Goal: Use online tool/utility: Utilize a website feature to perform a specific function

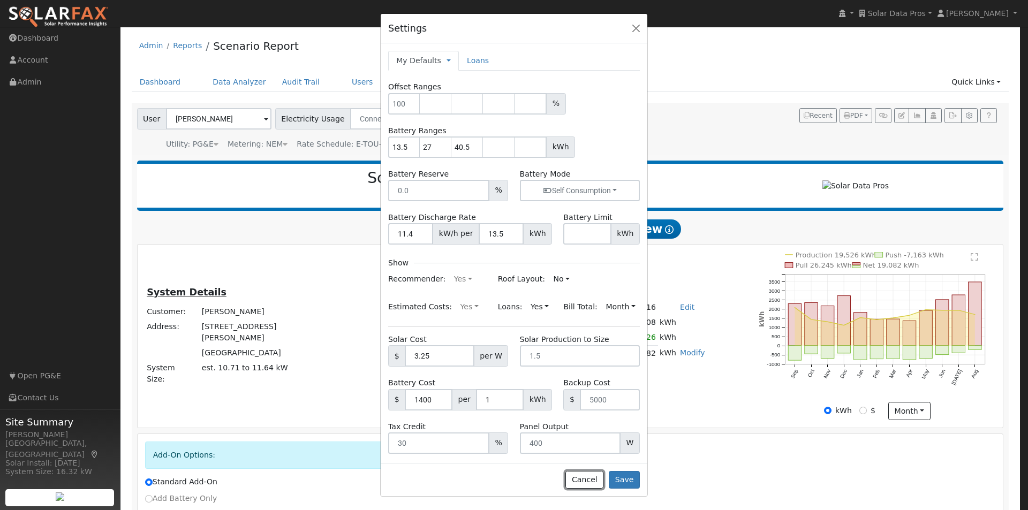
drag, startPoint x: 585, startPoint y: 485, endPoint x: 598, endPoint y: 465, distance: 24.1
click at [588, 481] on button "Cancel" at bounding box center [585, 480] width 38 height 18
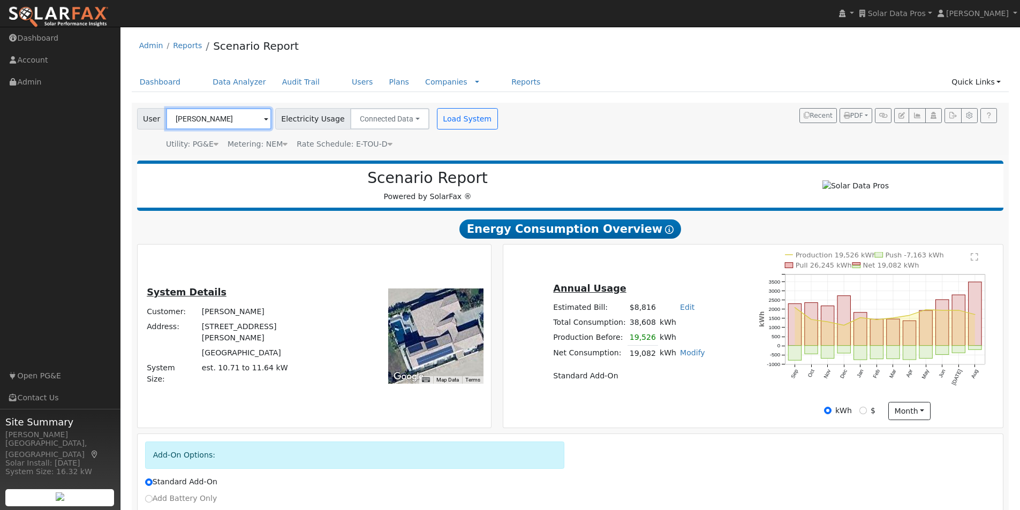
click at [245, 117] on input "[PERSON_NAME]" at bounding box center [219, 118] width 106 height 21
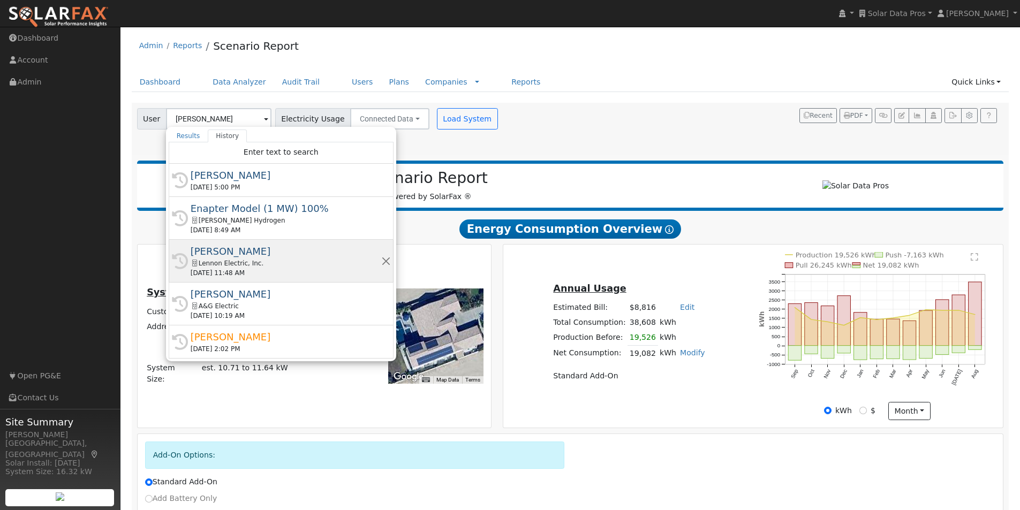
click at [223, 256] on div "[PERSON_NAME]" at bounding box center [286, 251] width 191 height 14
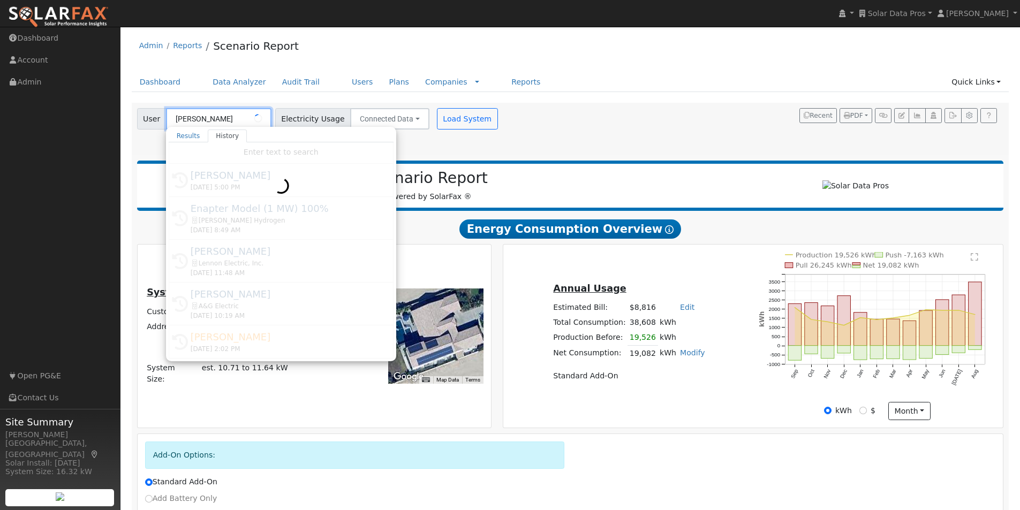
type input "[PERSON_NAME]"
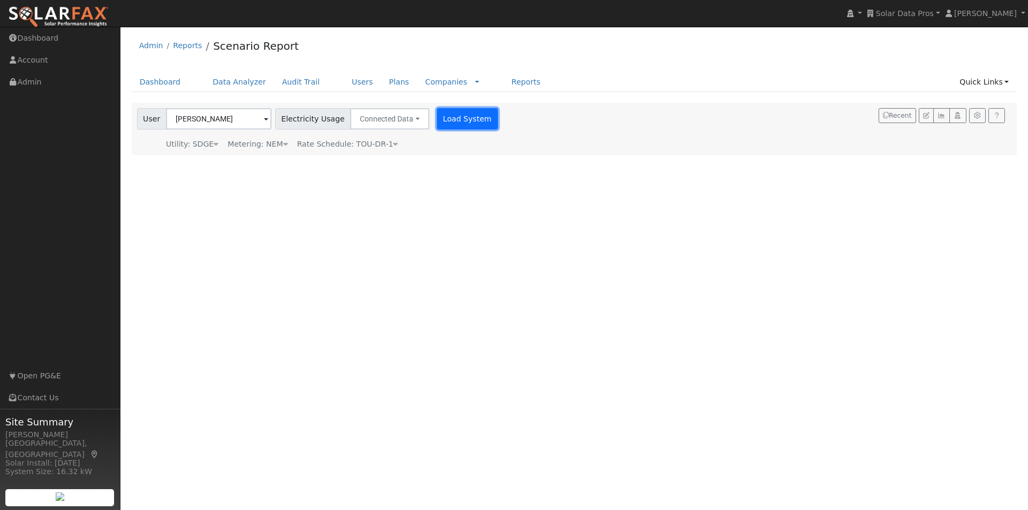
click at [449, 120] on button "Load System" at bounding box center [467, 118] width 61 height 21
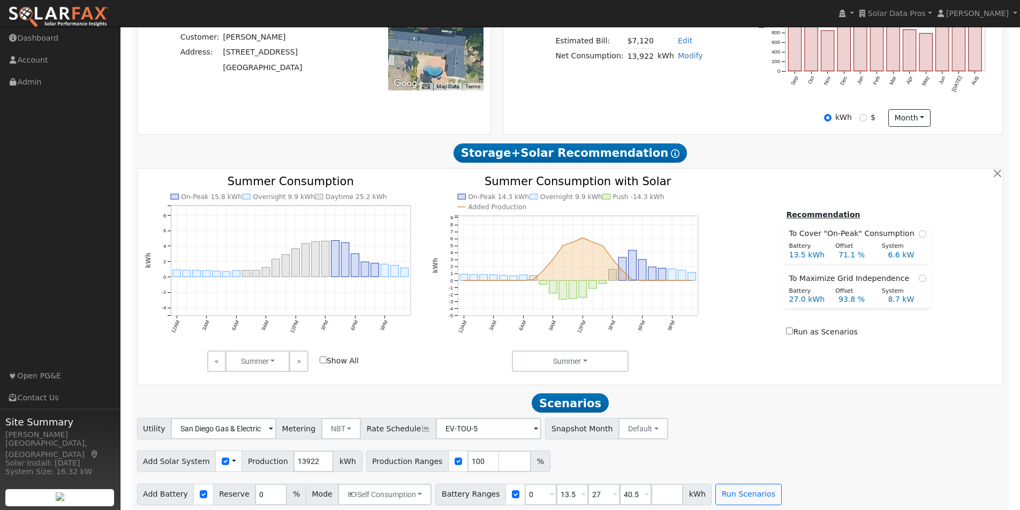
scroll to position [356, 0]
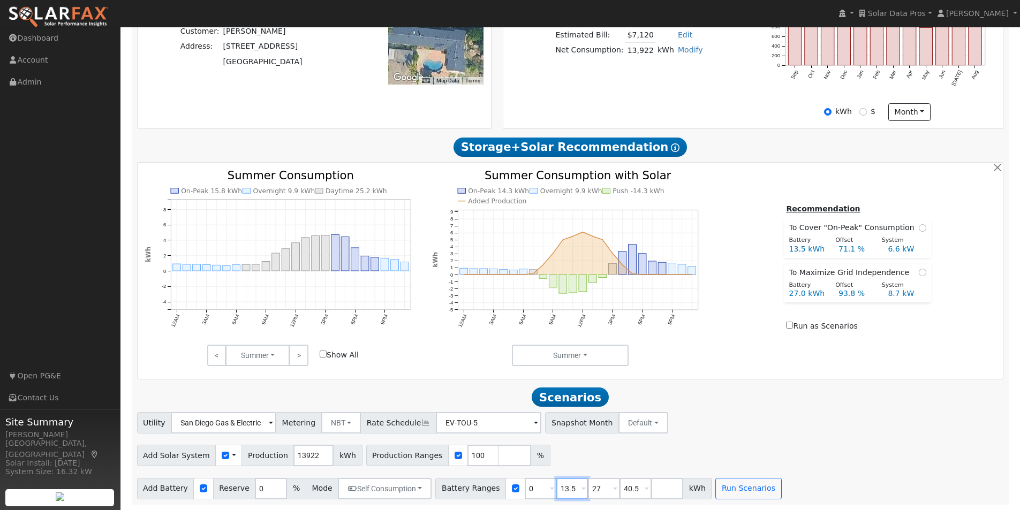
drag, startPoint x: 560, startPoint y: 489, endPoint x: 529, endPoint y: 488, distance: 31.6
click at [529, 488] on div "Battery Ranges 0 Overrides Reserve % Mode None None Self Consumption Peak Savin…" at bounding box center [573, 488] width 276 height 21
type input "15"
type input "40.5"
type input "4"
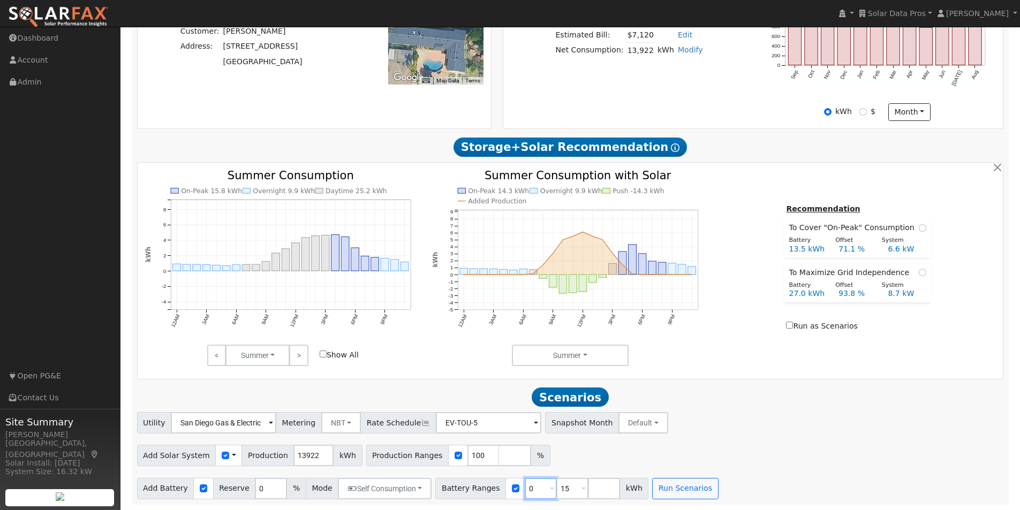
drag, startPoint x: 519, startPoint y: 487, endPoint x: 507, endPoint y: 488, distance: 12.3
click at [525, 488] on input "0" at bounding box center [541, 488] width 32 height 21
type input "15"
click at [743, 424] on div "Utility San Diego Gas & Electric Metering NBT NEM NBT Rate Schedule EV-TOU-5 - …" at bounding box center [570, 421] width 871 height 25
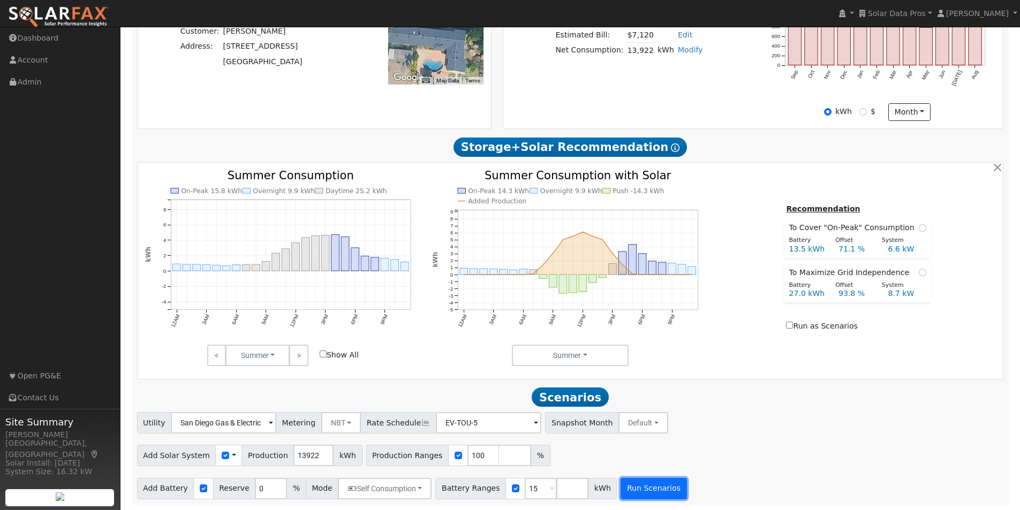
click at [626, 484] on button "Run Scenarios" at bounding box center [654, 488] width 66 height 21
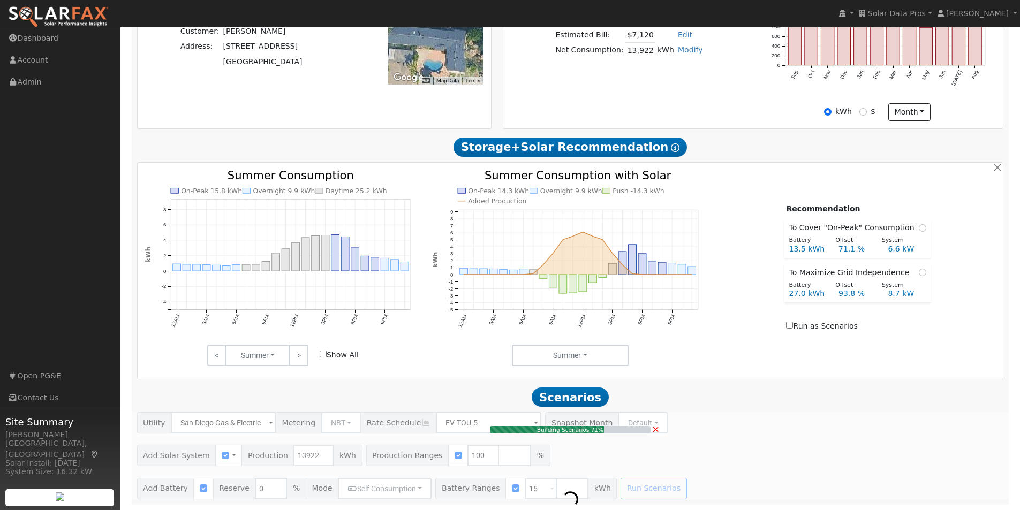
type input "$15,349"
type input "9.3"
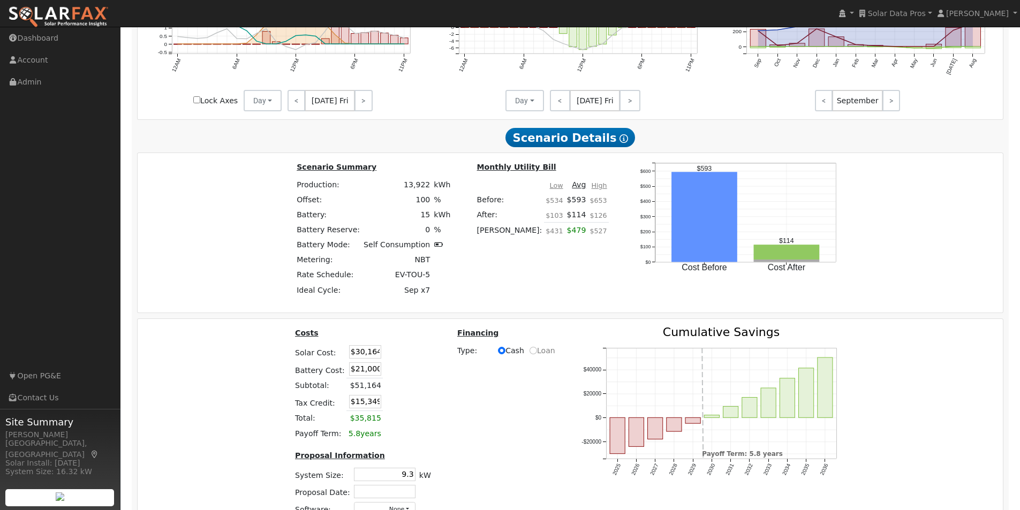
scroll to position [1120, 0]
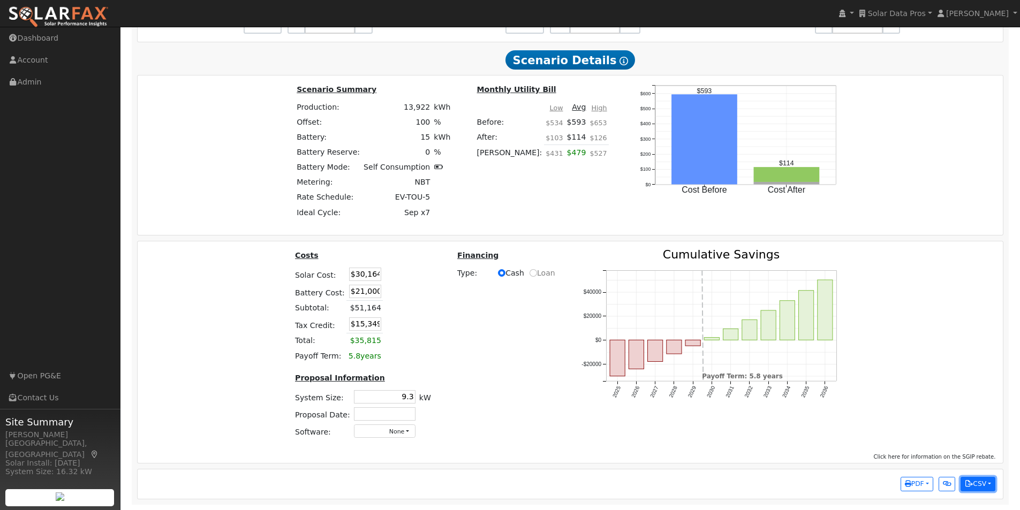
click at [981, 487] on button "CSV" at bounding box center [978, 484] width 35 height 15
click at [892, 464] on link "Scenario All Data" at bounding box center [929, 464] width 132 height 15
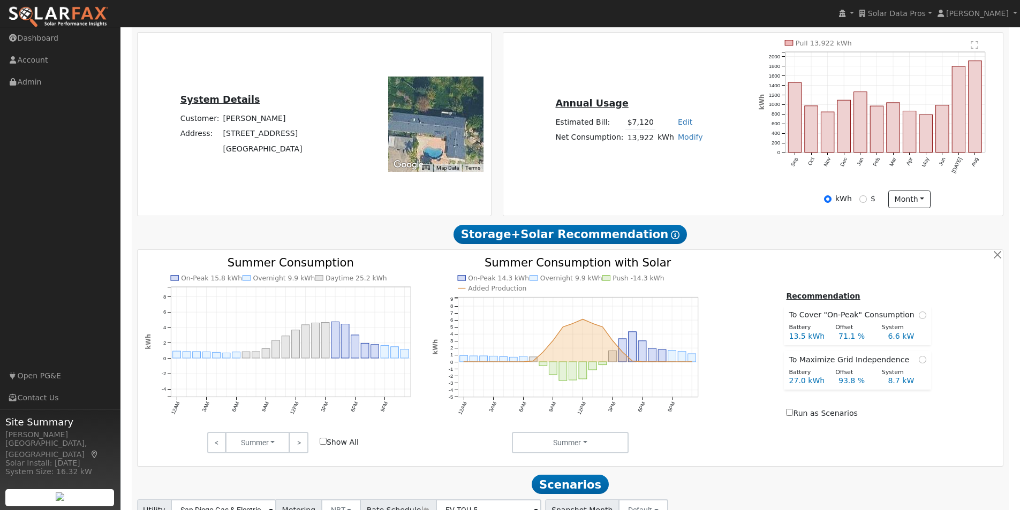
scroll to position [263, 0]
click at [715, 434] on div "On-Peak 15.8 kWh Overnight 9.9 kWh Daytime 25.2 kWh 12AM 3AM 6AM 9AM 12PM 3PM 6…" at bounding box center [570, 356] width 862 height 196
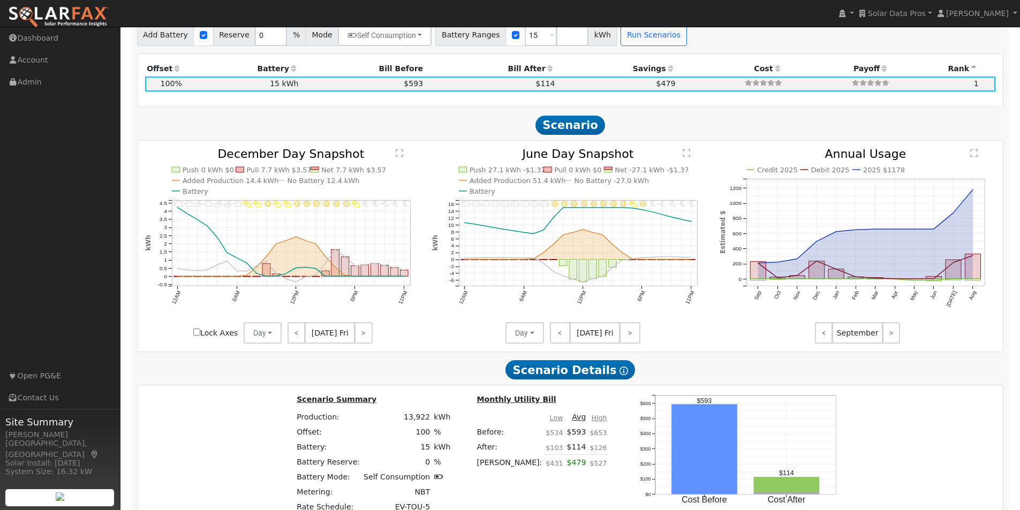
scroll to position [852, 0]
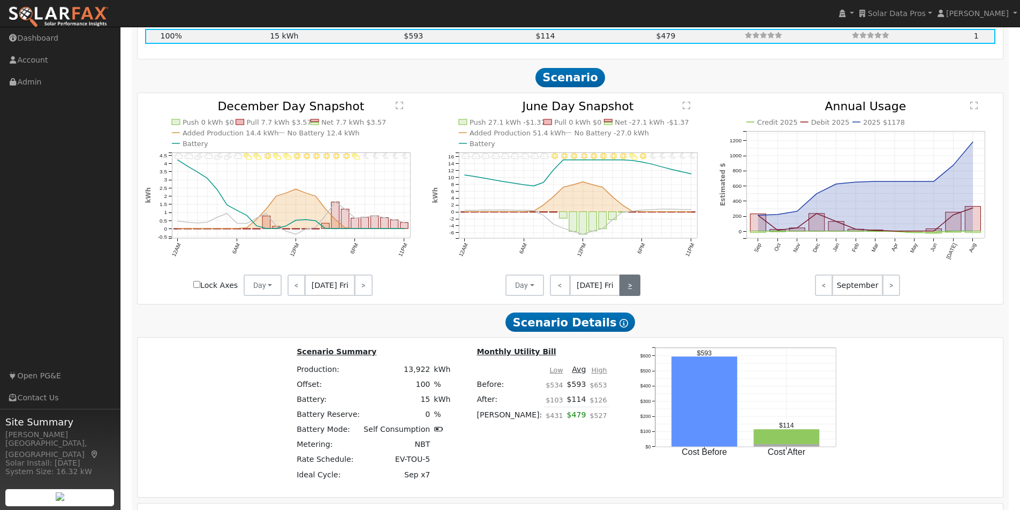
click at [629, 292] on link ">" at bounding box center [630, 285] width 21 height 21
click at [555, 292] on link "<" at bounding box center [559, 285] width 19 height 21
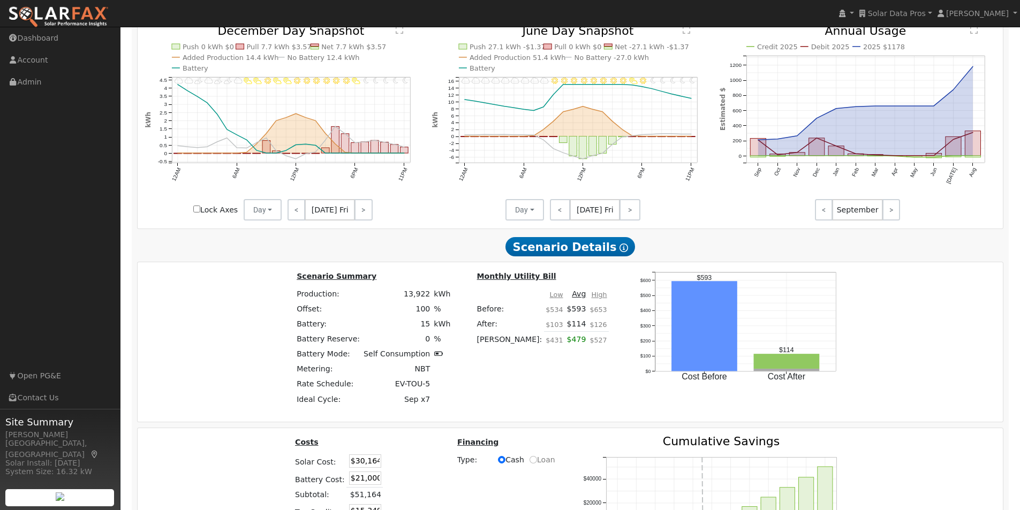
scroll to position [1120, 0]
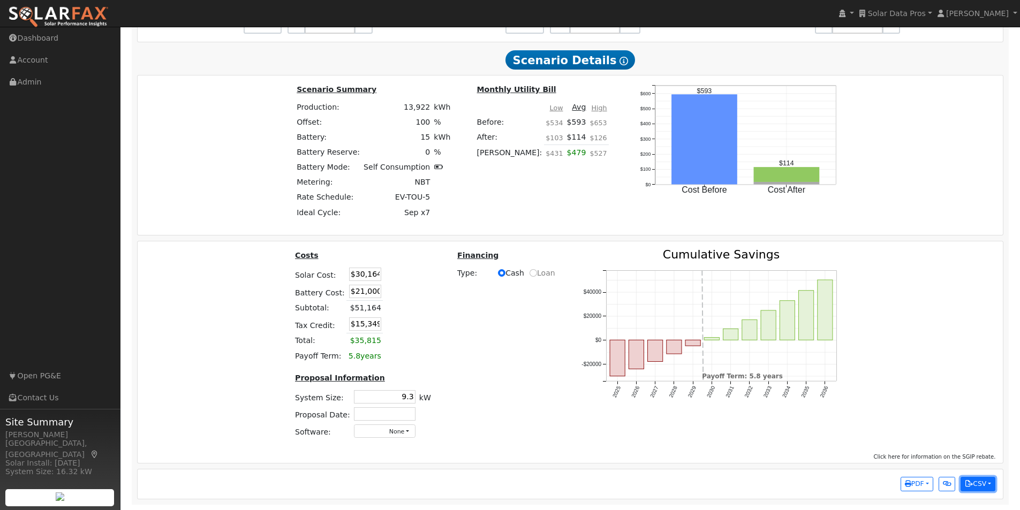
click at [982, 486] on button "CSV" at bounding box center [978, 484] width 35 height 15
click at [908, 430] on link "Scenario Interval Data (Before)" at bounding box center [929, 433] width 132 height 15
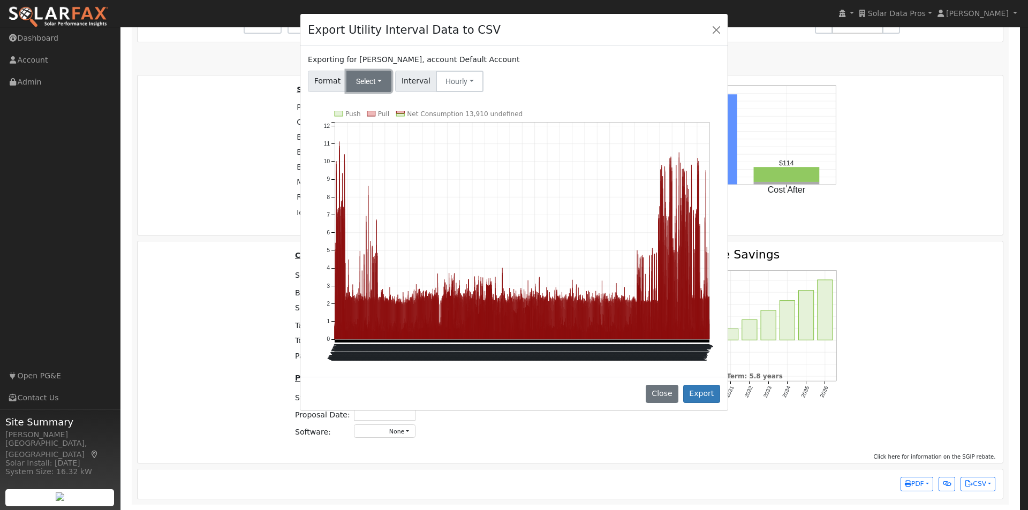
click at [376, 80] on button "Select" at bounding box center [370, 81] width 46 height 21
click at [607, 68] on div "Format Select Generic PG&E SCE SDGE Aurora Energy Toolbase OpenSolar Solargraf …" at bounding box center [514, 79] width 416 height 25
click at [667, 393] on button "Close" at bounding box center [662, 394] width 33 height 18
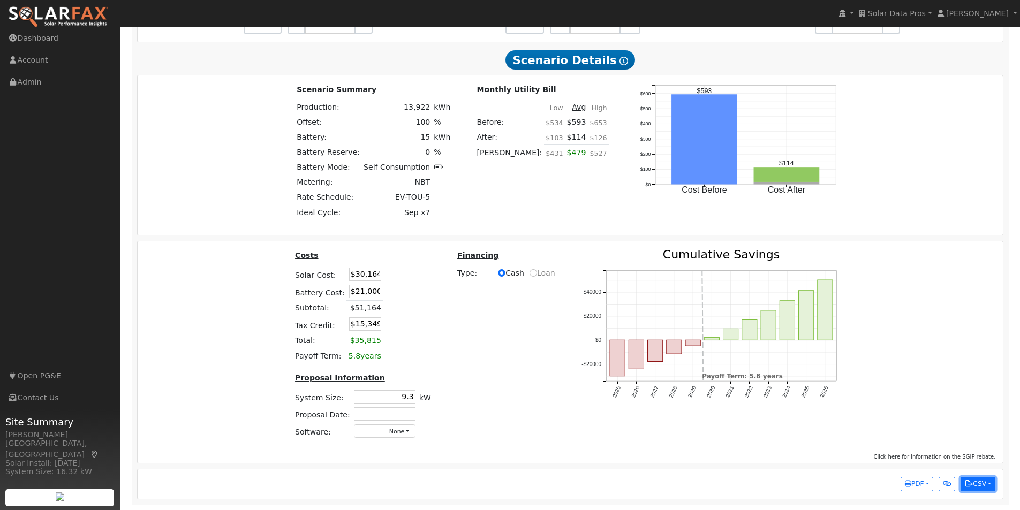
click at [989, 483] on button "CSV" at bounding box center [978, 484] width 35 height 15
click at [894, 450] on link "Scenario Interval Data (After)" at bounding box center [929, 448] width 132 height 15
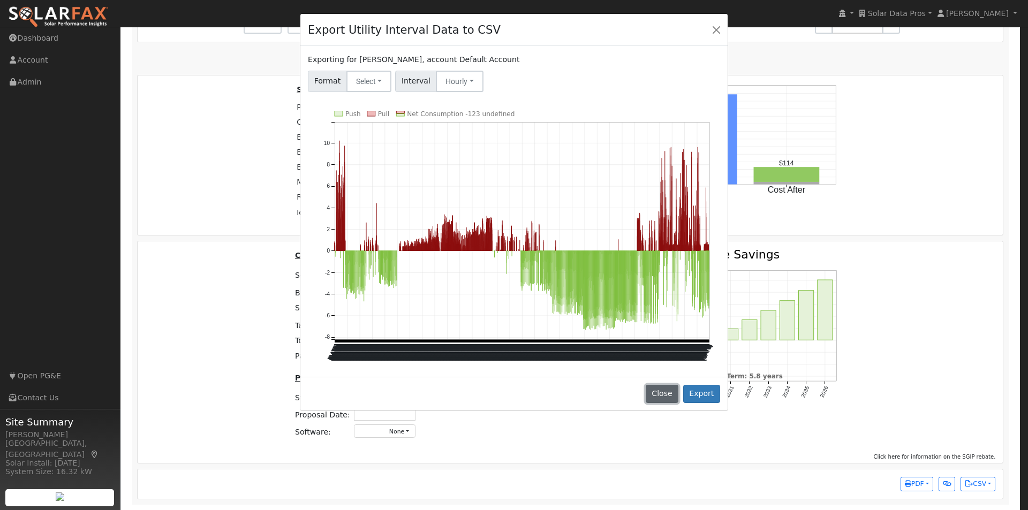
click at [667, 391] on button "Close" at bounding box center [662, 394] width 33 height 18
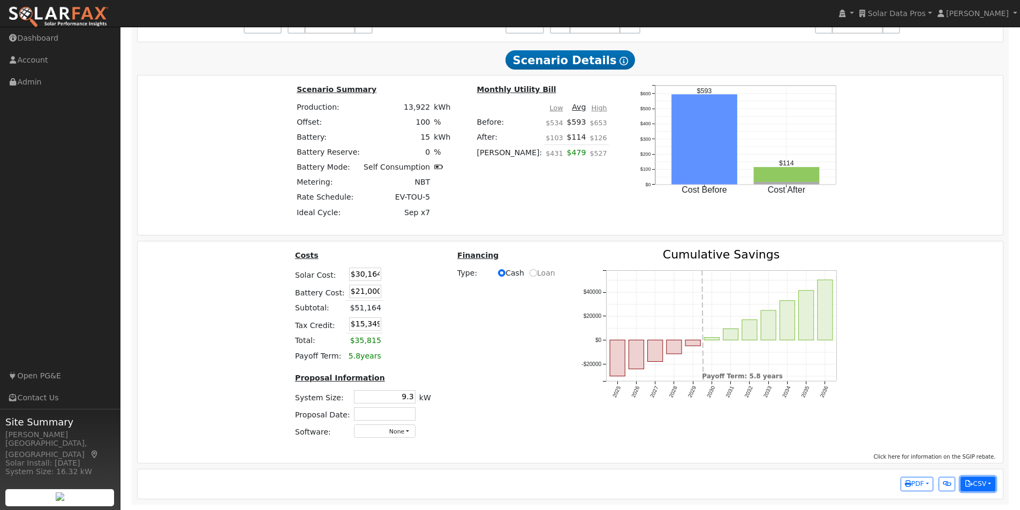
click at [980, 485] on button "CSV" at bounding box center [978, 484] width 35 height 15
drag, startPoint x: 902, startPoint y: 434, endPoint x: 900, endPoint y: 428, distance: 6.1
click at [902, 434] on link "Scenario Interval Data (Before)" at bounding box center [929, 433] width 132 height 15
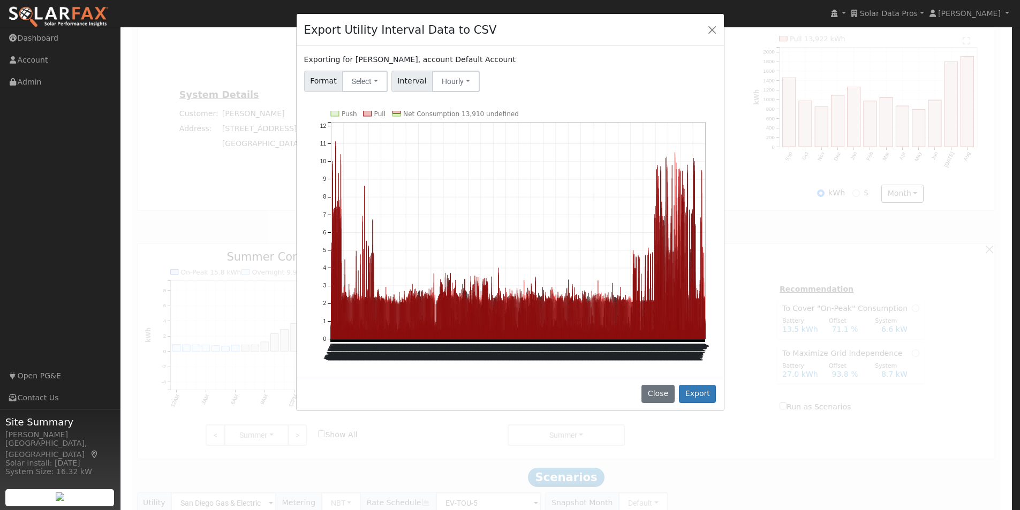
scroll to position [269, 0]
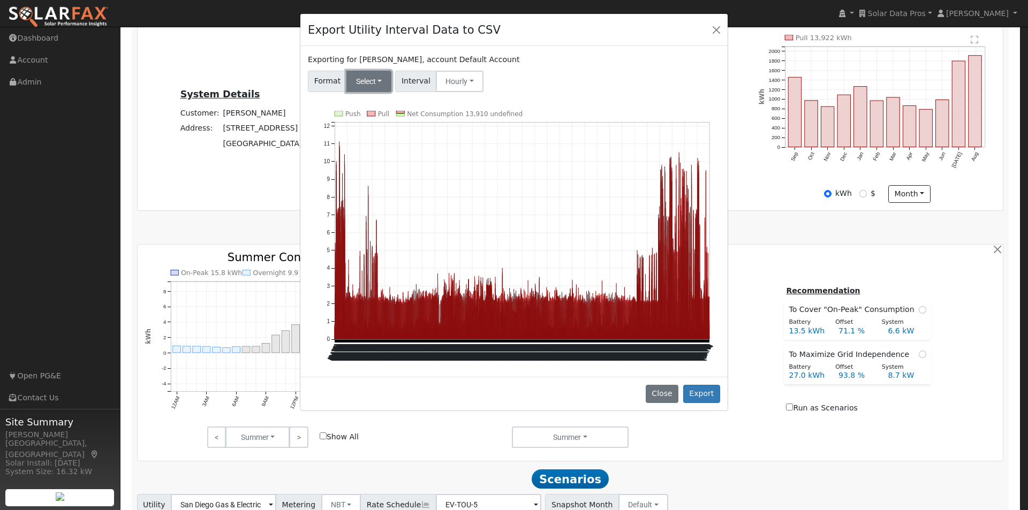
click at [369, 78] on button "Select" at bounding box center [370, 81] width 46 height 21
click at [363, 101] on link "Generic" at bounding box center [382, 104] width 77 height 15
click at [703, 395] on button "Export" at bounding box center [701, 394] width 37 height 18
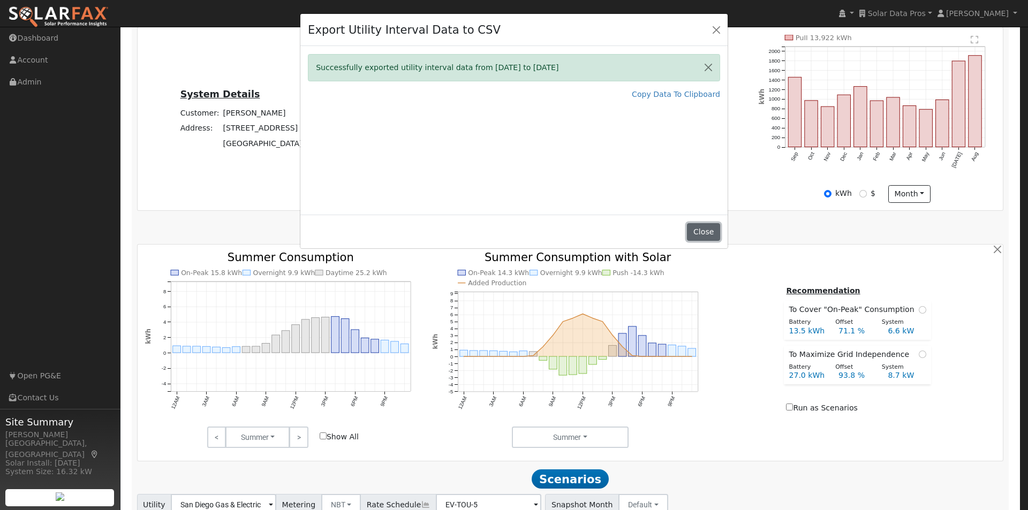
click at [709, 230] on button "Close" at bounding box center [703, 232] width 33 height 18
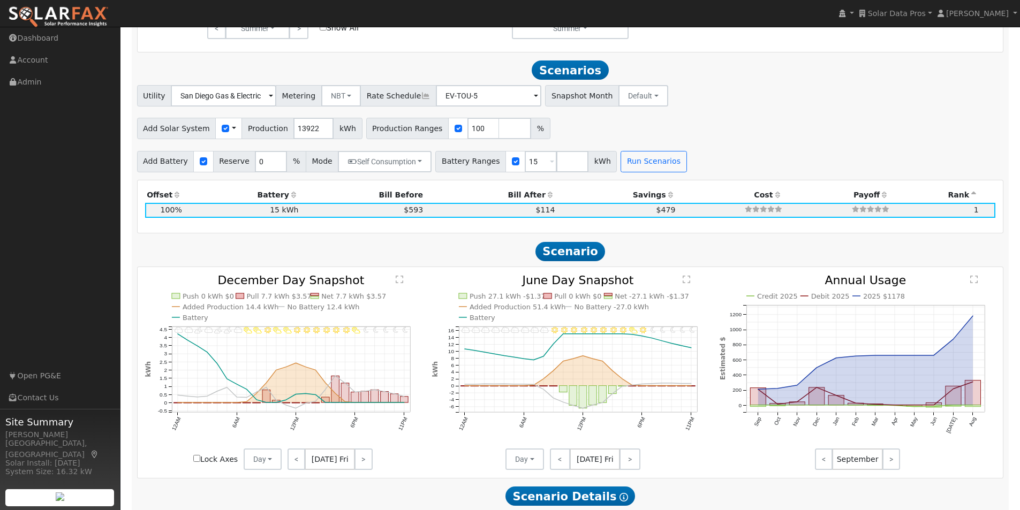
scroll to position [697, 0]
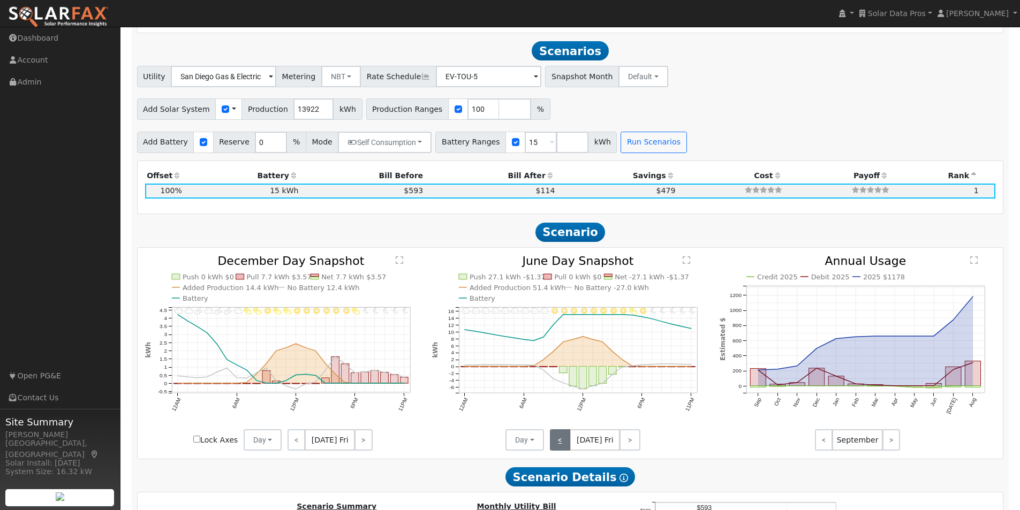
click at [558, 442] on link "<" at bounding box center [560, 440] width 21 height 21
click at [558, 442] on link "<" at bounding box center [559, 440] width 18 height 21
click at [557, 441] on link "<" at bounding box center [558, 440] width 17 height 21
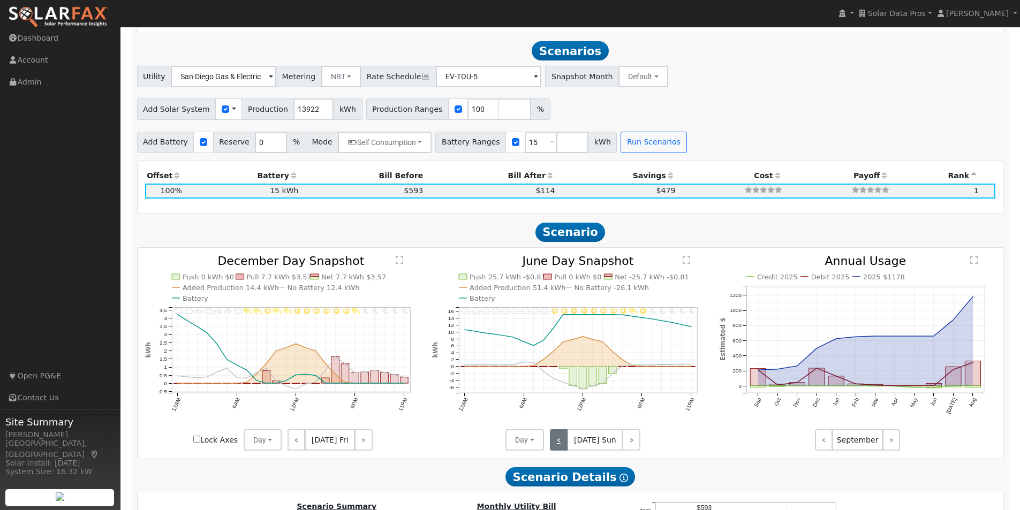
click at [557, 441] on link "<" at bounding box center [559, 440] width 18 height 21
click at [557, 441] on link "<" at bounding box center [559, 440] width 19 height 21
click at [557, 441] on link "<" at bounding box center [560, 440] width 21 height 21
click at [557, 441] on link "<" at bounding box center [559, 440] width 18 height 21
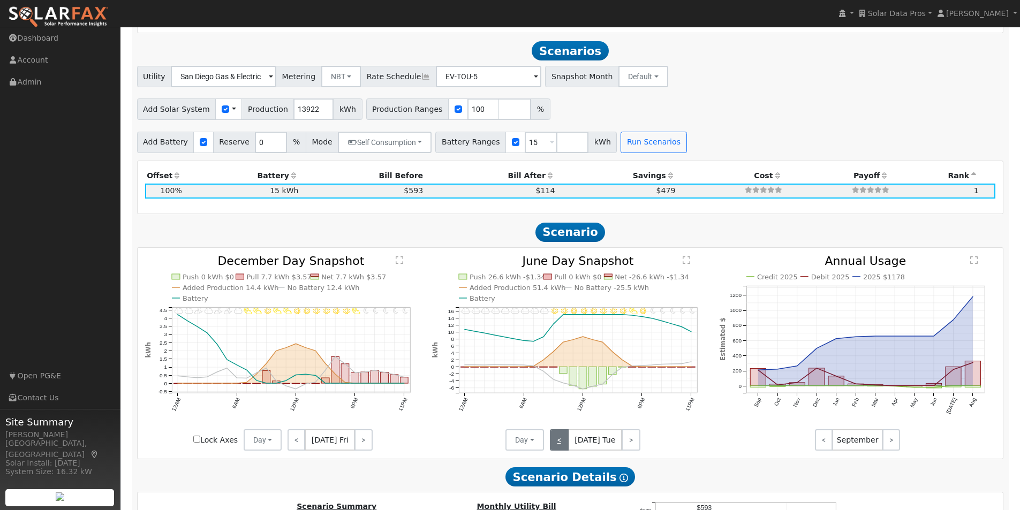
click at [557, 441] on link "<" at bounding box center [559, 440] width 19 height 21
click at [562, 442] on link "<" at bounding box center [558, 440] width 17 height 21
click at [562, 442] on div "< [DATE] Sun >" at bounding box center [592, 440] width 96 height 21
click at [561, 442] on div "< [DATE] Sun >" at bounding box center [592, 440] width 96 height 21
drag, startPoint x: 569, startPoint y: 447, endPoint x: 614, endPoint y: 447, distance: 45.5
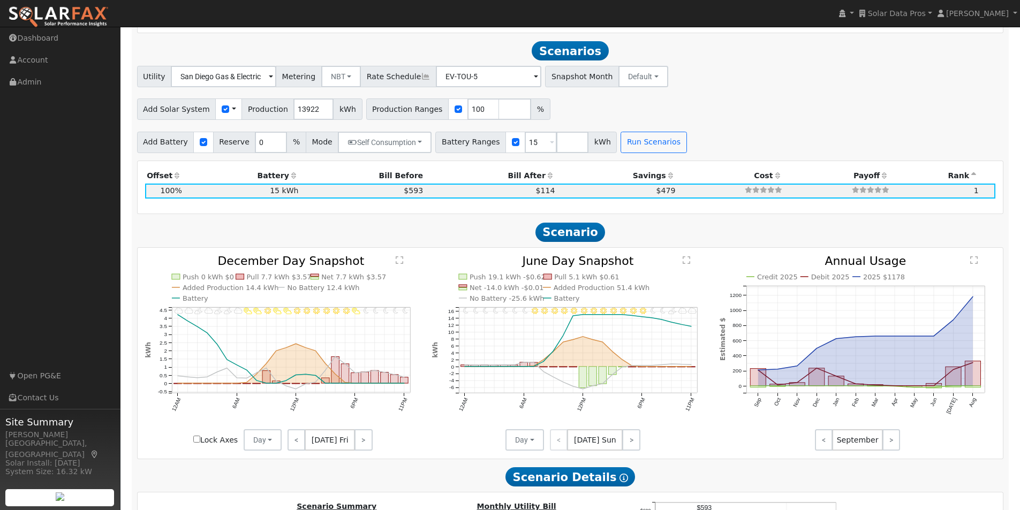
click at [574, 447] on div "< [DATE] Sun >" at bounding box center [592, 440] width 96 height 21
click at [633, 445] on link ">" at bounding box center [631, 440] width 18 height 21
click at [629, 443] on link ">" at bounding box center [631, 440] width 17 height 21
click at [629, 442] on link ">" at bounding box center [631, 440] width 19 height 21
click at [629, 442] on link ">" at bounding box center [631, 440] width 17 height 21
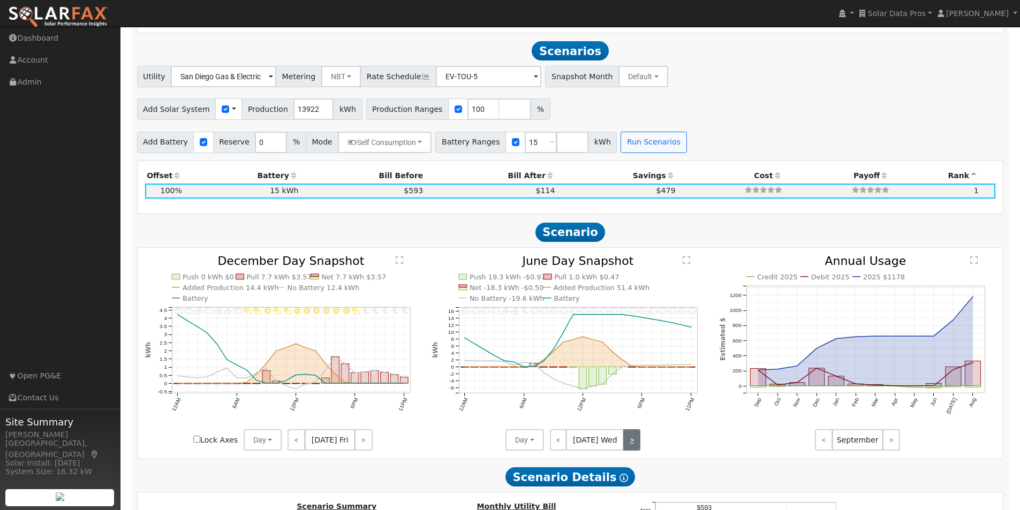
click at [629, 442] on link ">" at bounding box center [631, 440] width 17 height 21
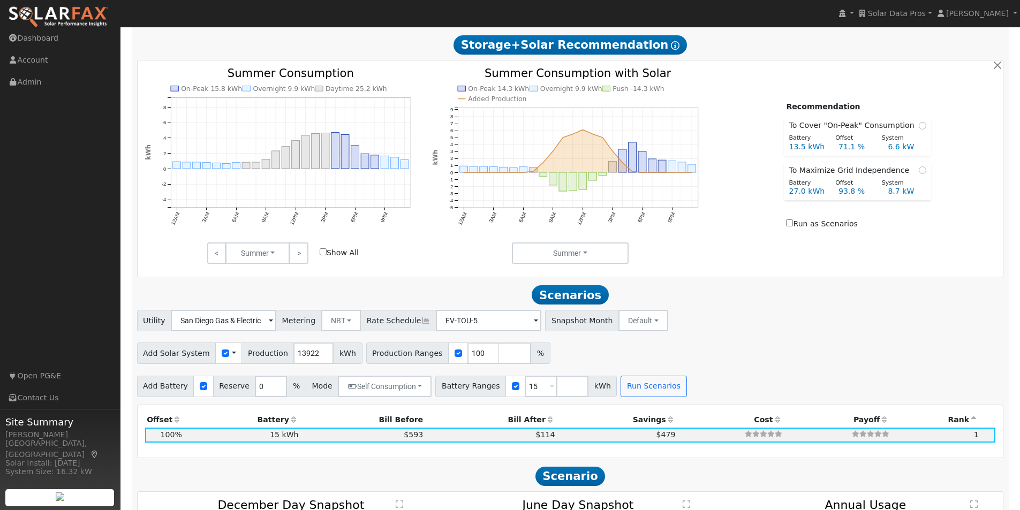
scroll to position [590, 0]
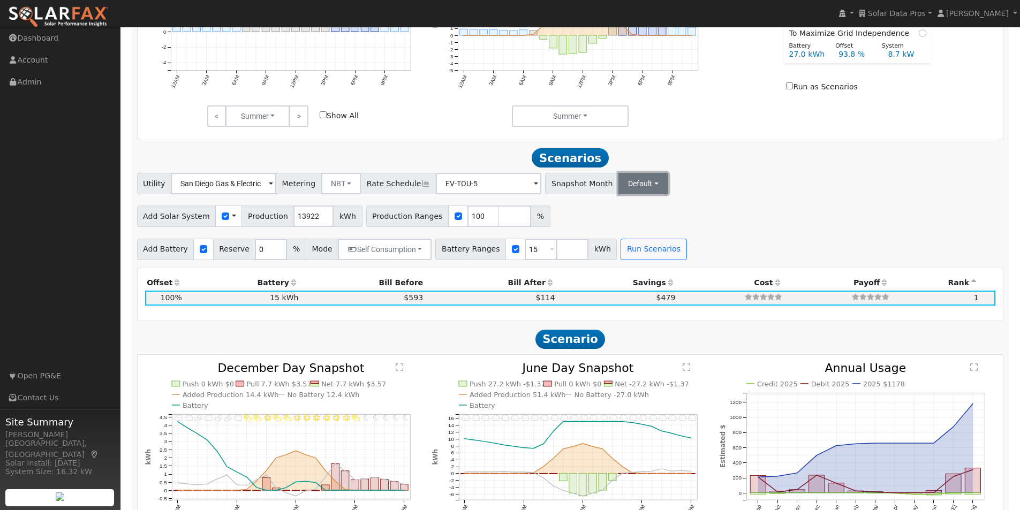
click at [622, 186] on button "Default" at bounding box center [644, 183] width 50 height 21
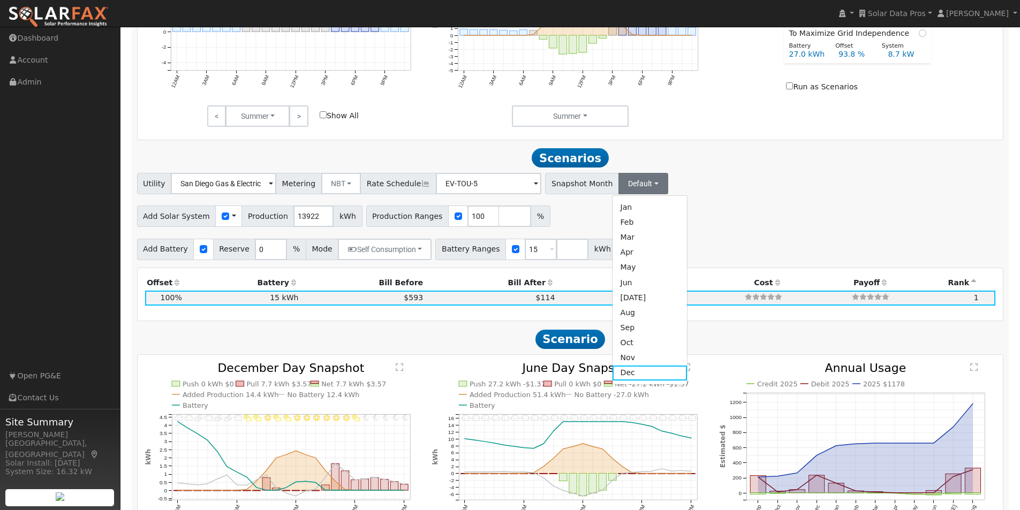
click at [615, 272] on link "May" at bounding box center [650, 267] width 74 height 15
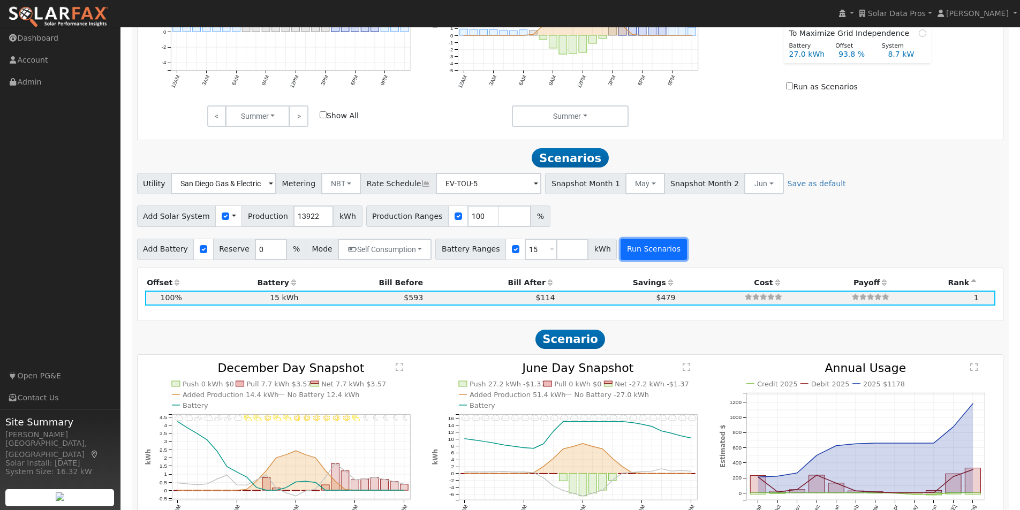
click at [623, 251] on button "Run Scenarios" at bounding box center [654, 249] width 66 height 21
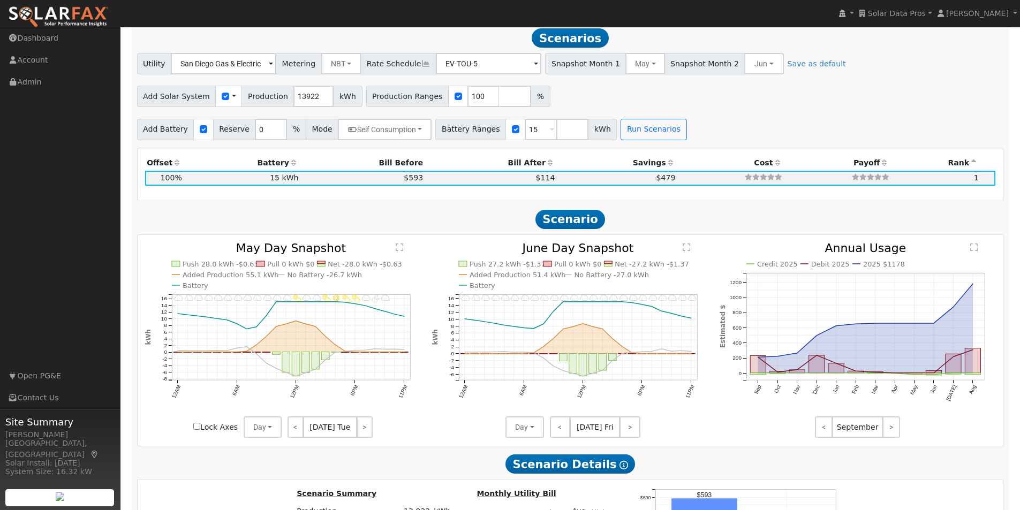
scroll to position [711, 0]
click at [357, 430] on link ">" at bounding box center [365, 426] width 16 height 21
click at [358, 430] on link ">" at bounding box center [365, 426] width 14 height 21
click at [357, 430] on link ">" at bounding box center [365, 426] width 16 height 21
click at [356, 430] on link ">" at bounding box center [364, 426] width 18 height 21
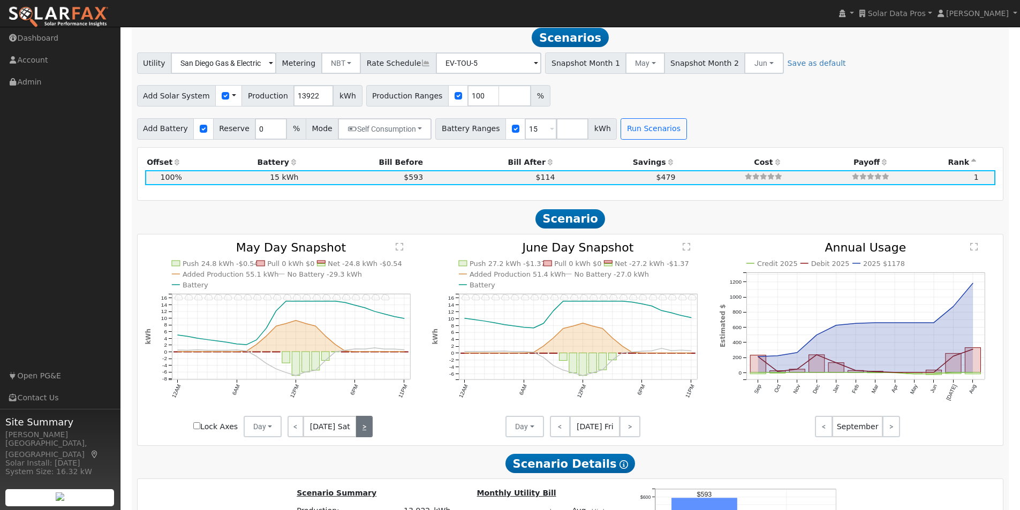
click at [356, 430] on link ">" at bounding box center [364, 426] width 16 height 21
click at [358, 430] on link ">" at bounding box center [365, 426] width 14 height 21
click at [357, 430] on link ">" at bounding box center [365, 426] width 16 height 21
click at [358, 430] on link ">" at bounding box center [365, 426] width 14 height 21
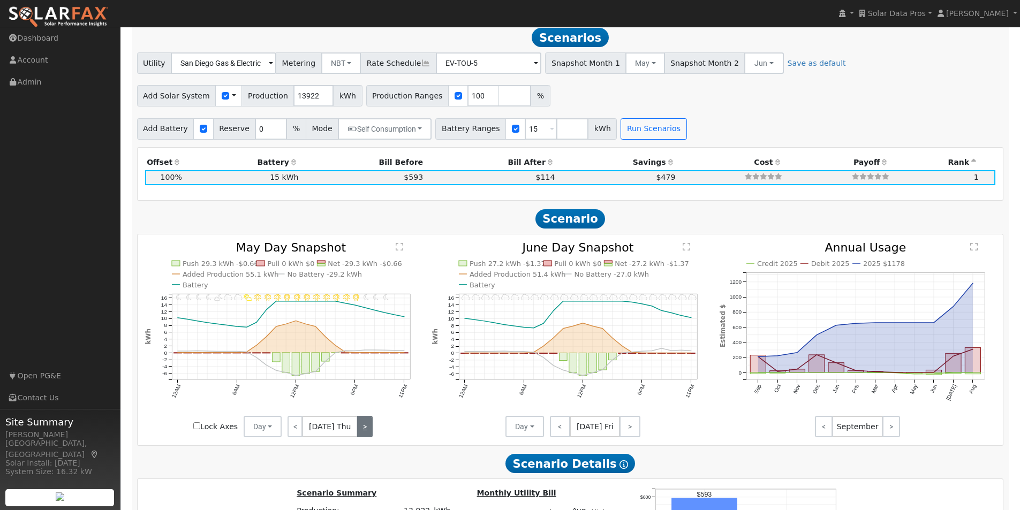
click at [357, 430] on link ">" at bounding box center [365, 426] width 16 height 21
click at [356, 430] on link ">" at bounding box center [364, 426] width 18 height 21
click at [357, 430] on link ">" at bounding box center [364, 426] width 15 height 21
click at [358, 430] on link ">" at bounding box center [365, 426] width 14 height 21
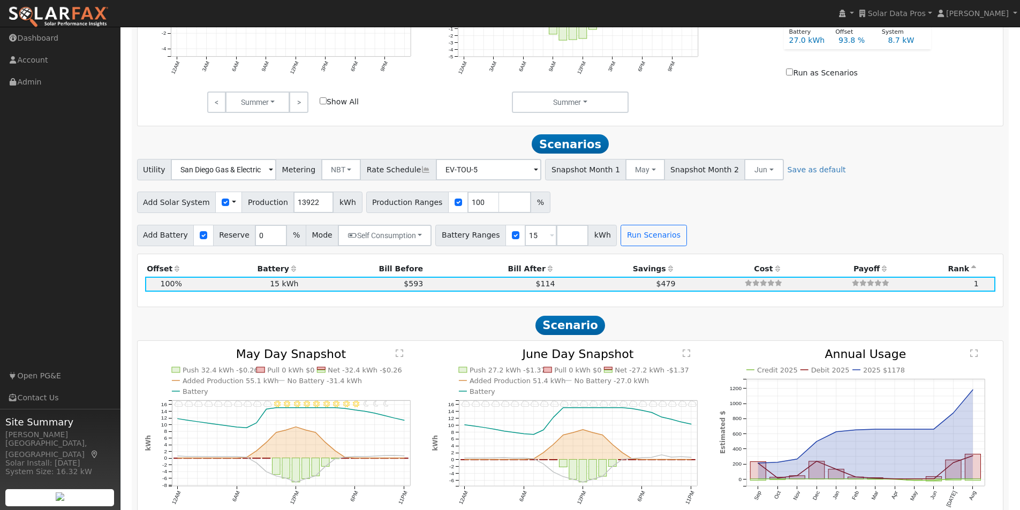
scroll to position [604, 0]
click at [744, 172] on button "Jun" at bounding box center [763, 170] width 39 height 21
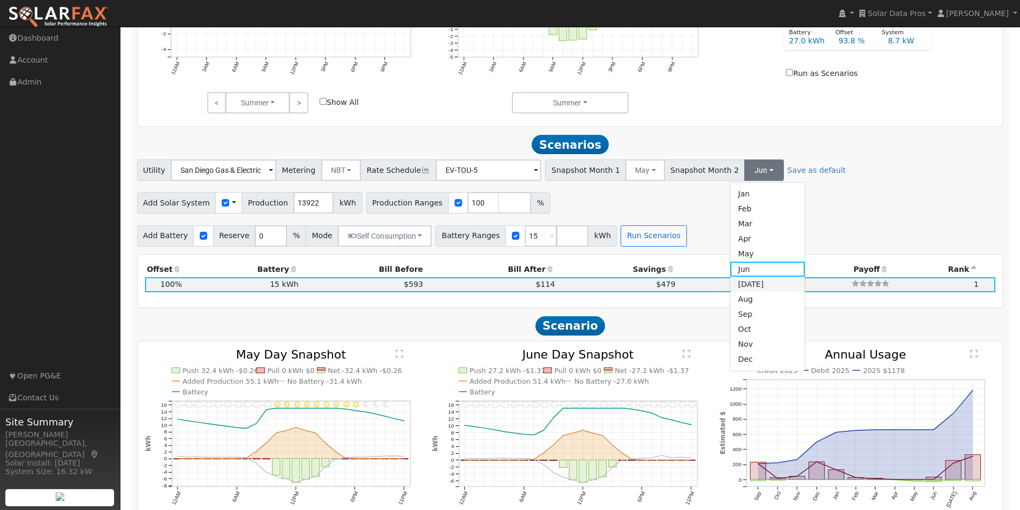
click at [730, 292] on link "[DATE]" at bounding box center [767, 284] width 74 height 15
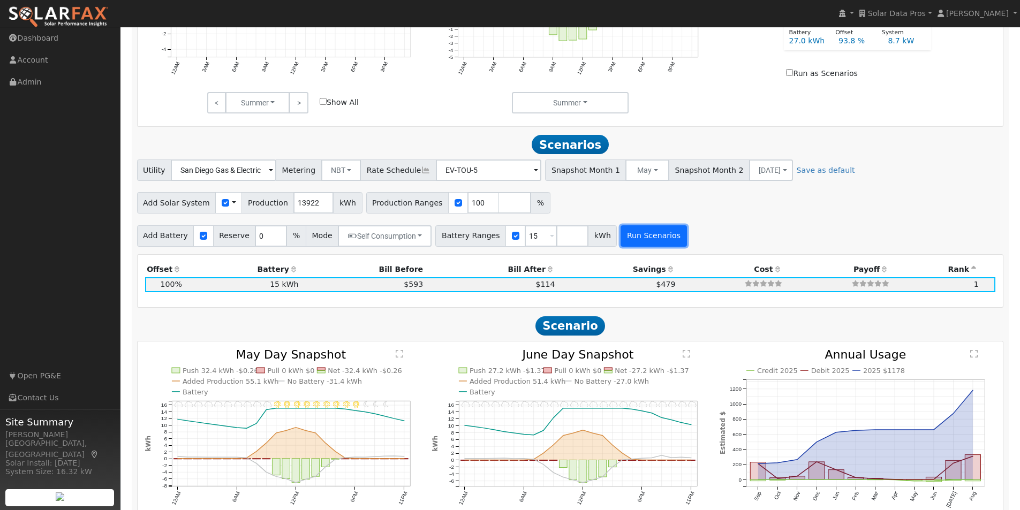
click at [632, 245] on button "Run Scenarios" at bounding box center [654, 235] width 66 height 21
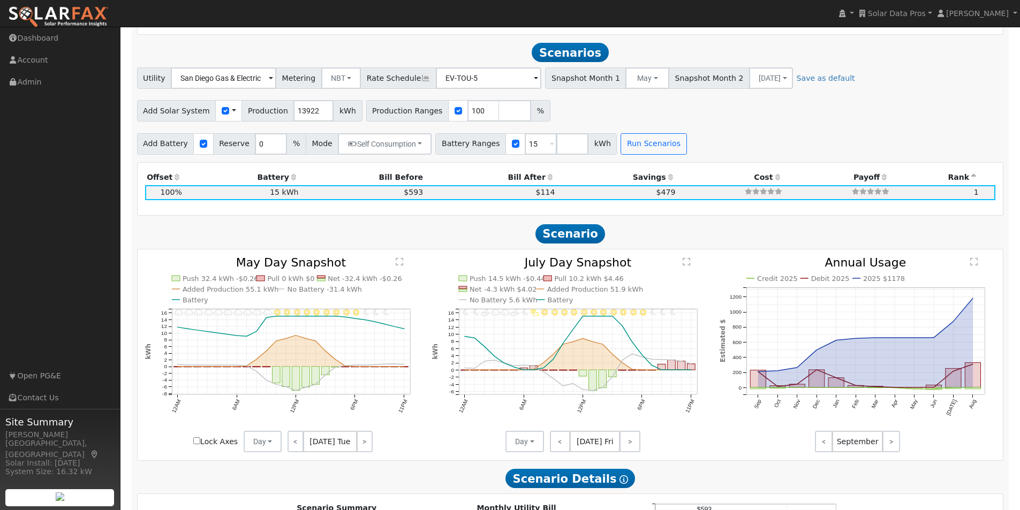
scroll to position [711, 0]
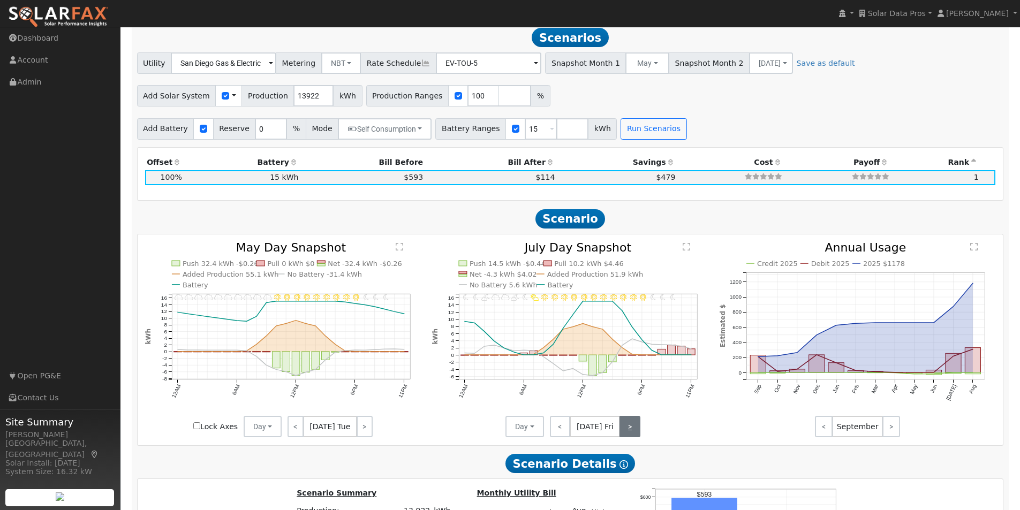
click at [624, 430] on link ">" at bounding box center [630, 426] width 21 height 21
click at [624, 430] on link ">" at bounding box center [630, 426] width 19 height 21
click at [560, 429] on link "<" at bounding box center [559, 426] width 18 height 21
click at [628, 430] on link ">" at bounding box center [630, 426] width 19 height 21
click at [628, 430] on link ">" at bounding box center [631, 426] width 18 height 21
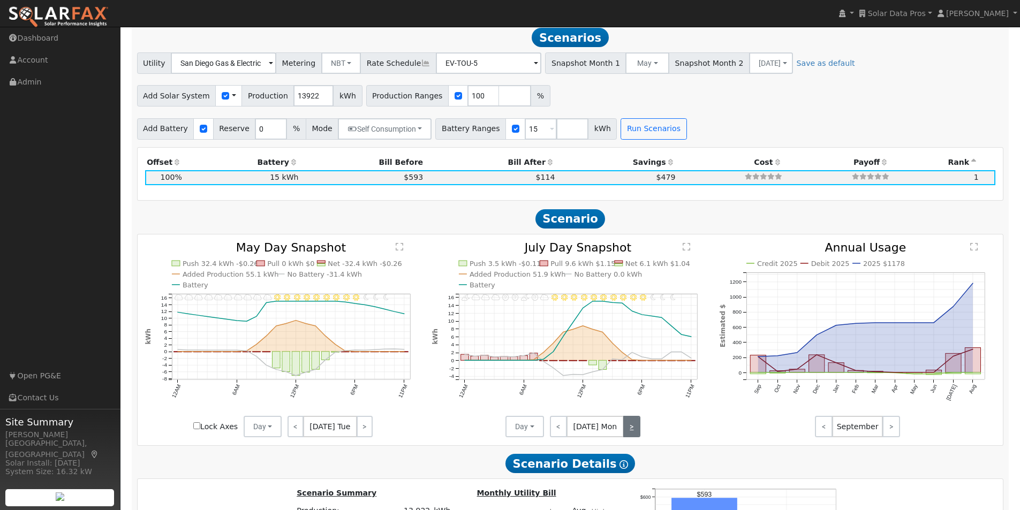
click at [628, 429] on link ">" at bounding box center [631, 426] width 17 height 21
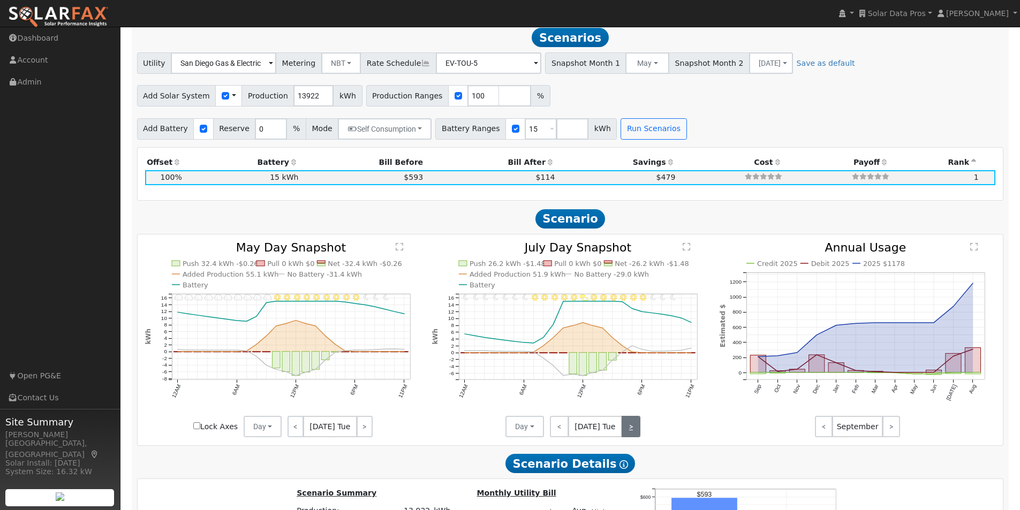
click at [628, 429] on link ">" at bounding box center [631, 426] width 19 height 21
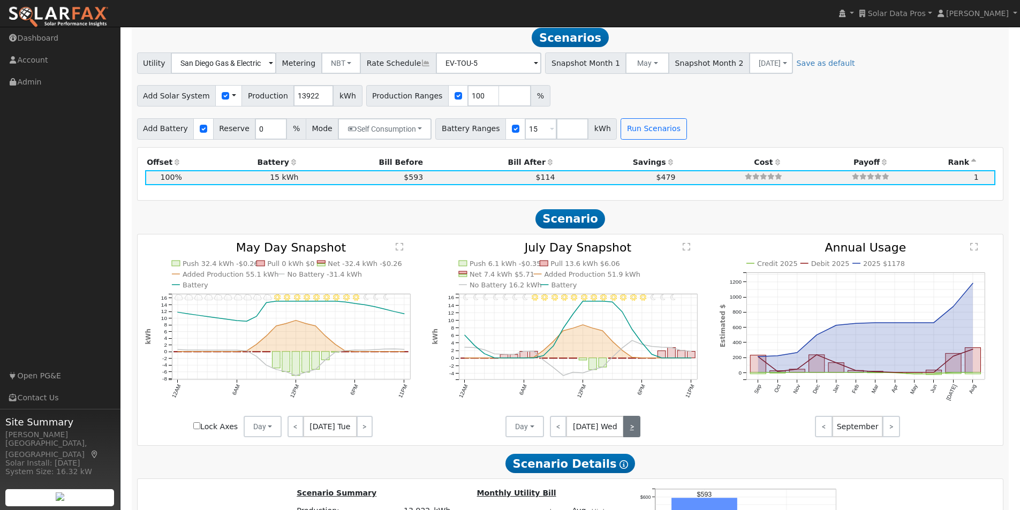
click at [630, 434] on link ">" at bounding box center [631, 426] width 17 height 21
click at [630, 434] on link ">" at bounding box center [631, 426] width 18 height 21
click at [567, 428] on link "<" at bounding box center [560, 426] width 21 height 21
click at [629, 433] on link ">" at bounding box center [631, 426] width 18 height 21
click at [630, 432] on link ">" at bounding box center [630, 426] width 21 height 21
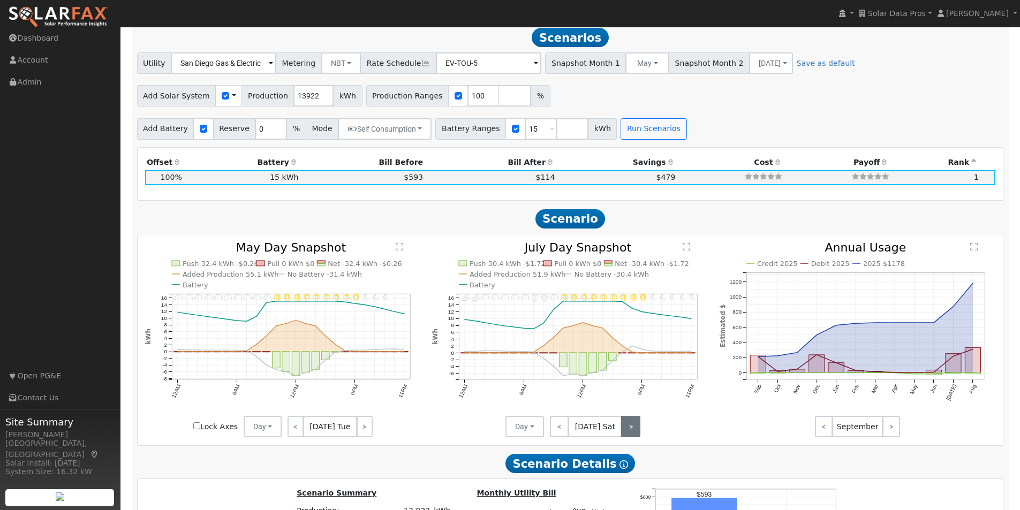
click at [630, 432] on link ">" at bounding box center [630, 426] width 19 height 21
click at [630, 432] on link ">" at bounding box center [631, 426] width 18 height 21
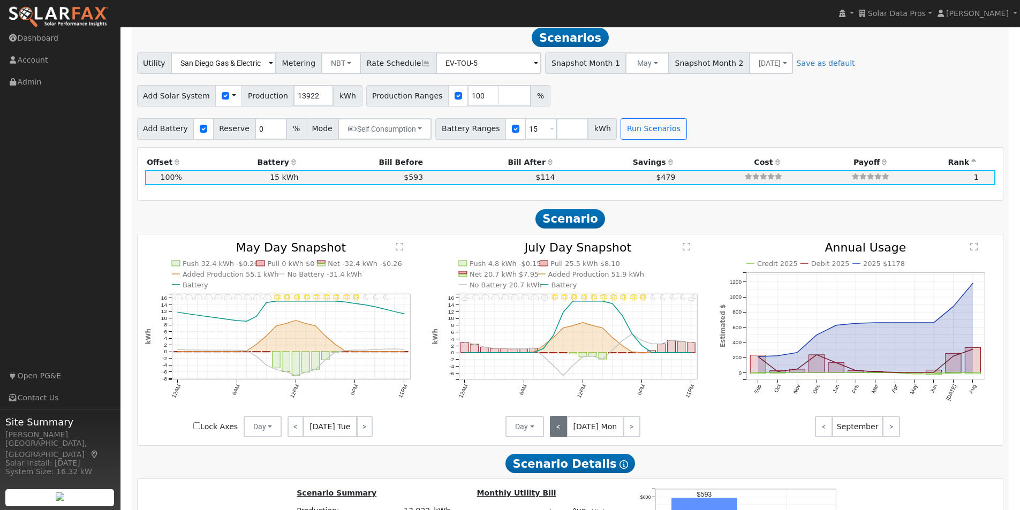
click at [558, 428] on link "<" at bounding box center [558, 426] width 17 height 21
click at [558, 428] on link "<" at bounding box center [559, 426] width 18 height 21
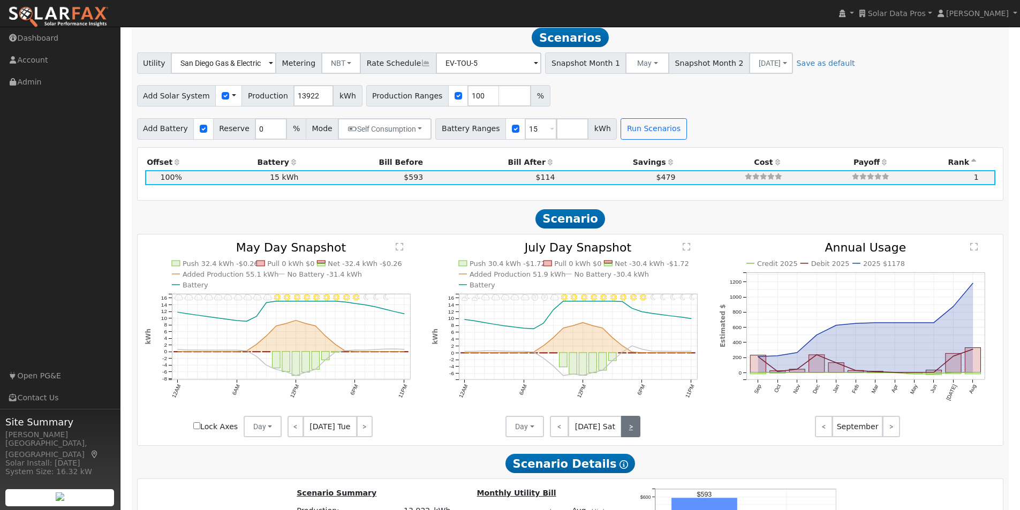
click at [631, 426] on link ">" at bounding box center [630, 426] width 19 height 21
click at [631, 426] on link ">" at bounding box center [631, 426] width 18 height 21
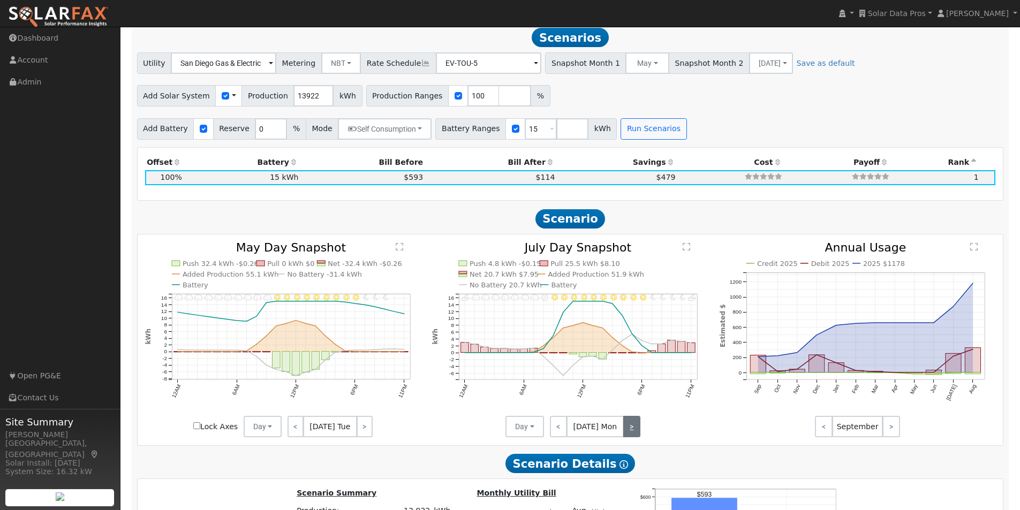
click at [631, 427] on link ">" at bounding box center [631, 426] width 17 height 21
click at [631, 427] on link ">" at bounding box center [631, 426] width 19 height 21
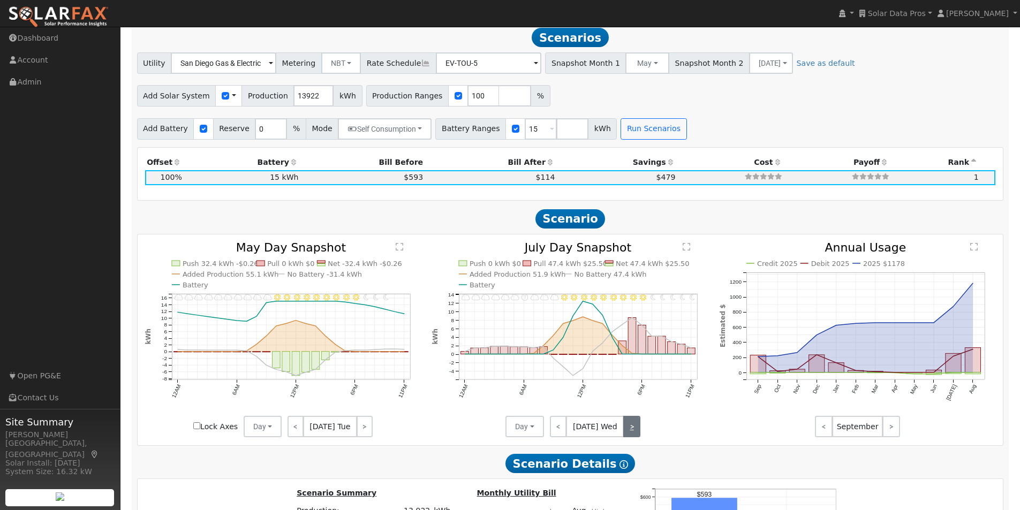
click at [631, 427] on link ">" at bounding box center [631, 426] width 17 height 21
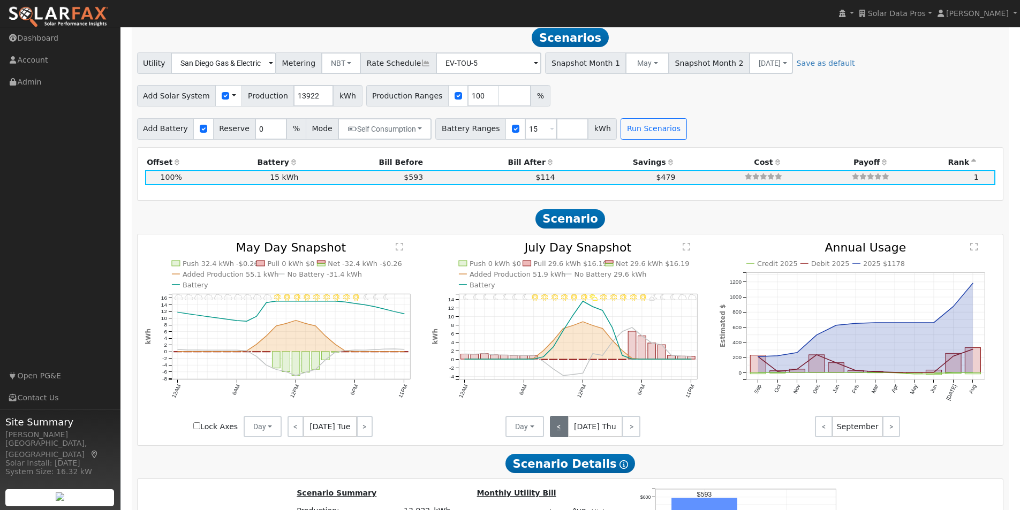
click at [566, 433] on link "<" at bounding box center [559, 426] width 18 height 21
click at [561, 434] on link "<" at bounding box center [558, 426] width 17 height 21
click at [561, 434] on link "<" at bounding box center [559, 426] width 19 height 21
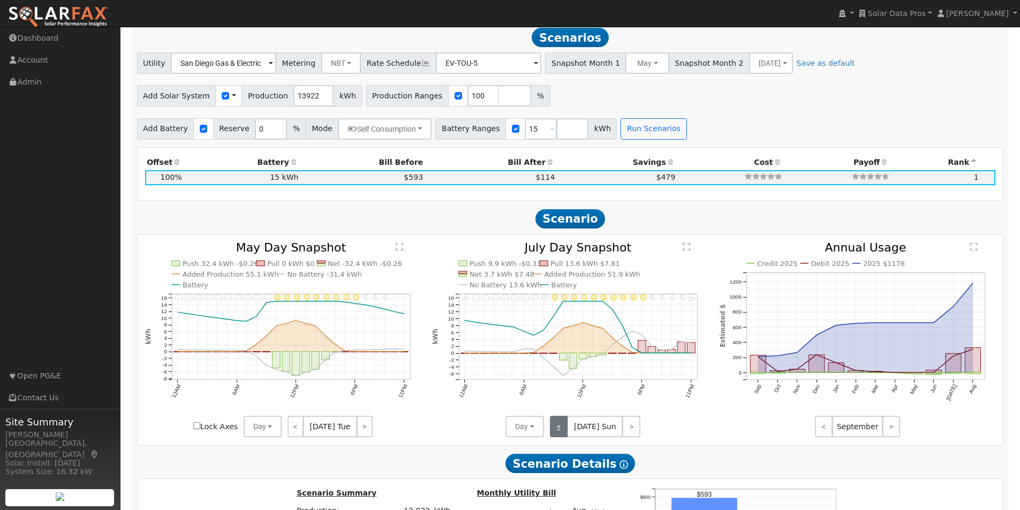
click at [561, 434] on link "<" at bounding box center [559, 426] width 18 height 21
click at [561, 434] on link "<" at bounding box center [559, 426] width 19 height 21
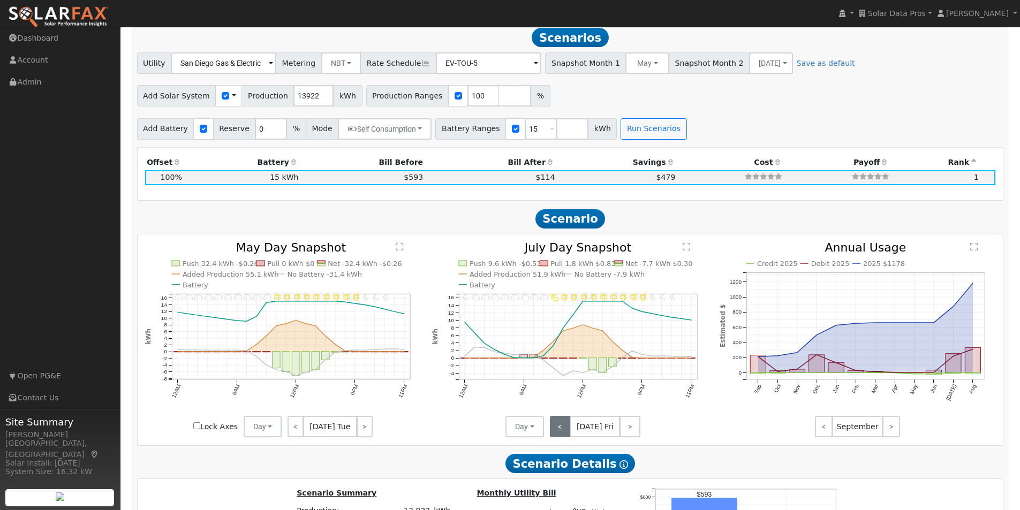
click at [561, 434] on link "<" at bounding box center [560, 426] width 21 height 21
click at [561, 434] on link "<" at bounding box center [559, 426] width 18 height 21
click at [632, 432] on link ">" at bounding box center [631, 426] width 17 height 21
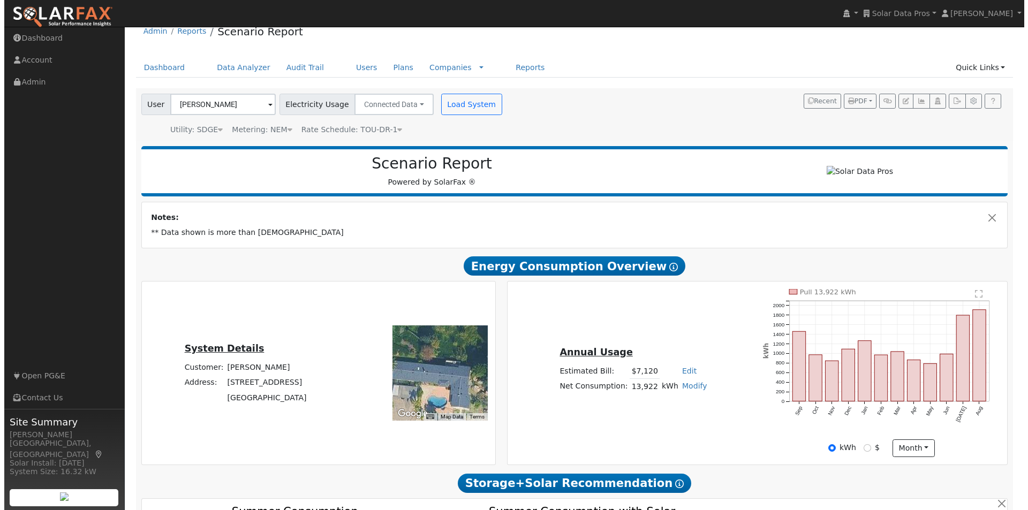
scroll to position [0, 0]
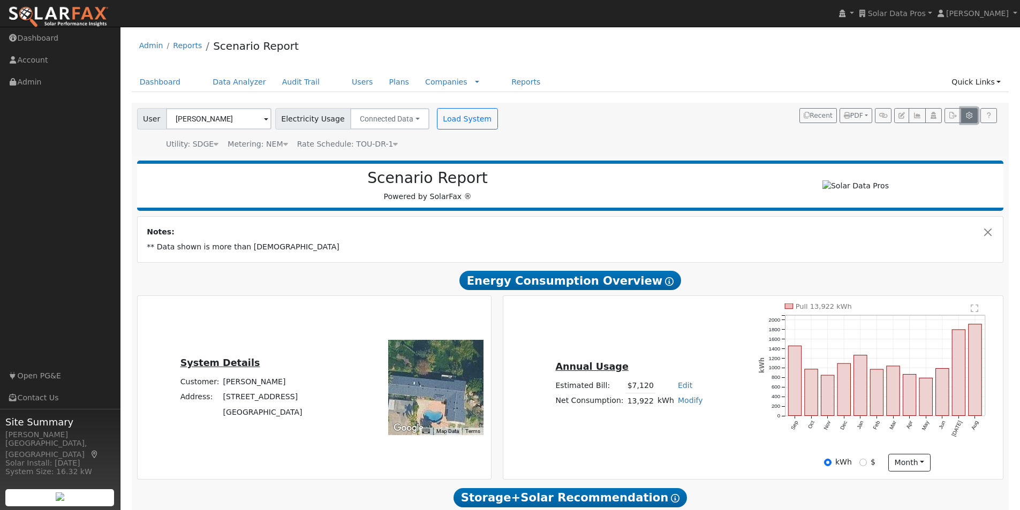
click at [968, 113] on icon "button" at bounding box center [970, 115] width 8 height 6
